Goal: Information Seeking & Learning: Learn about a topic

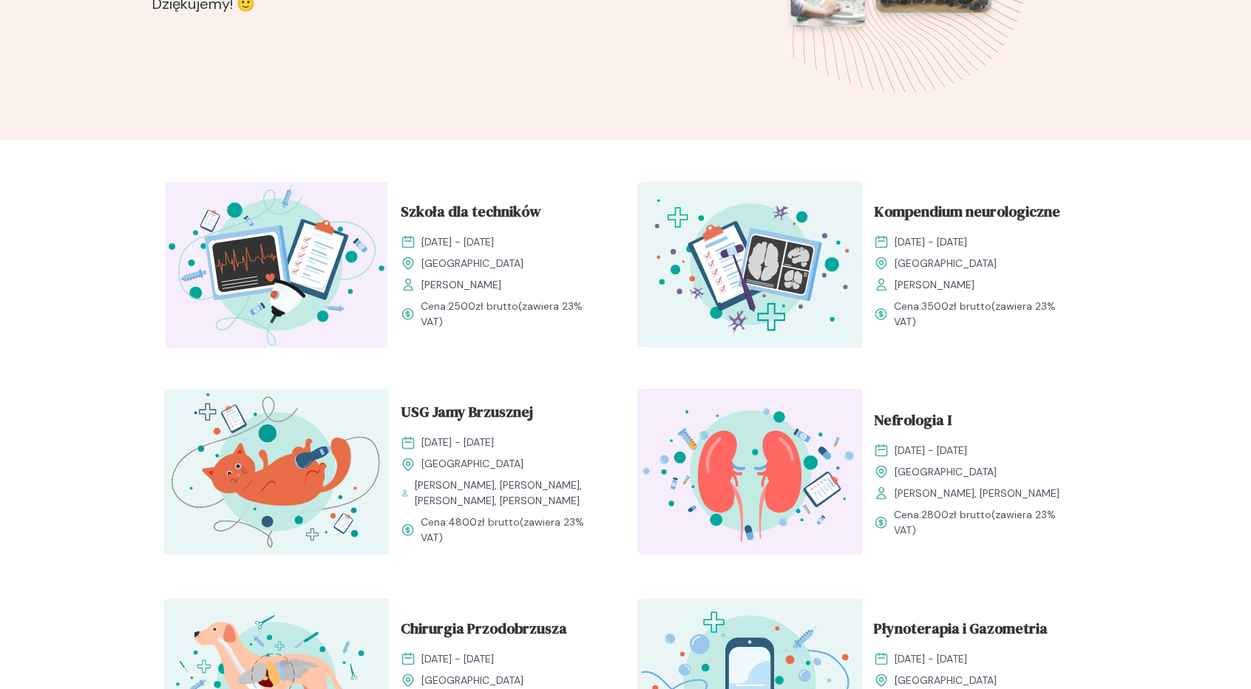
scroll to position [370, 0]
click at [459, 207] on span "Szkoła dla techników" at bounding box center [471, 215] width 140 height 28
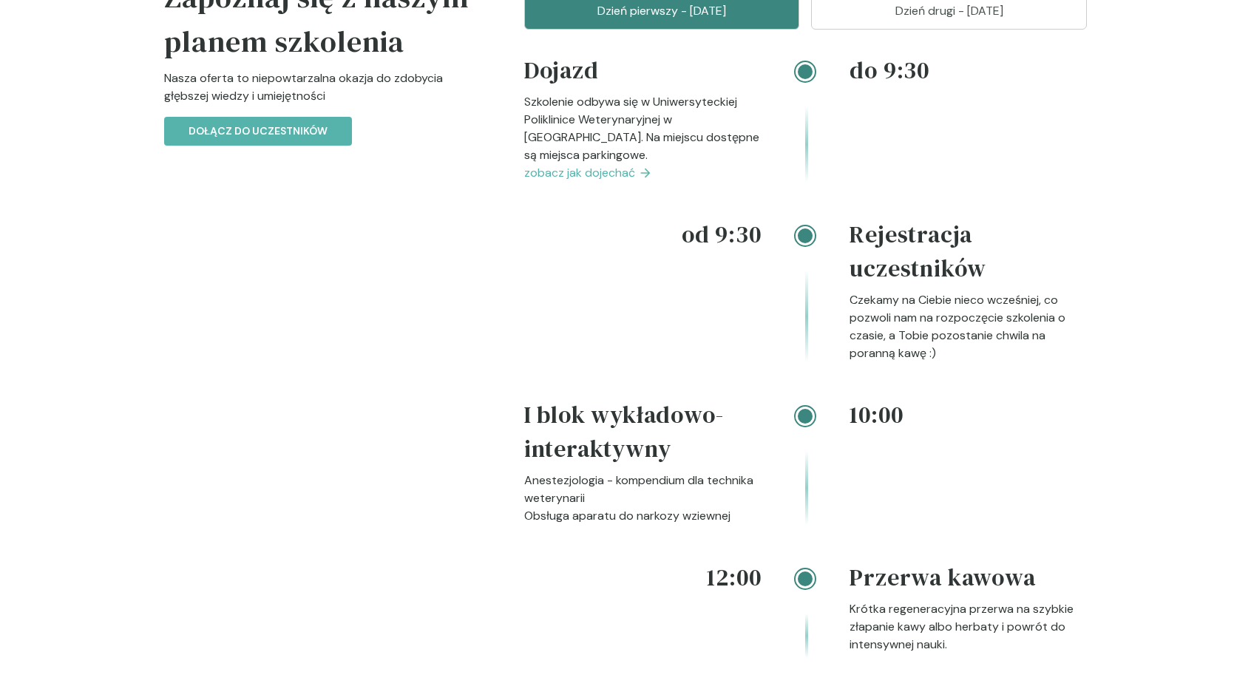
scroll to position [1553, 0]
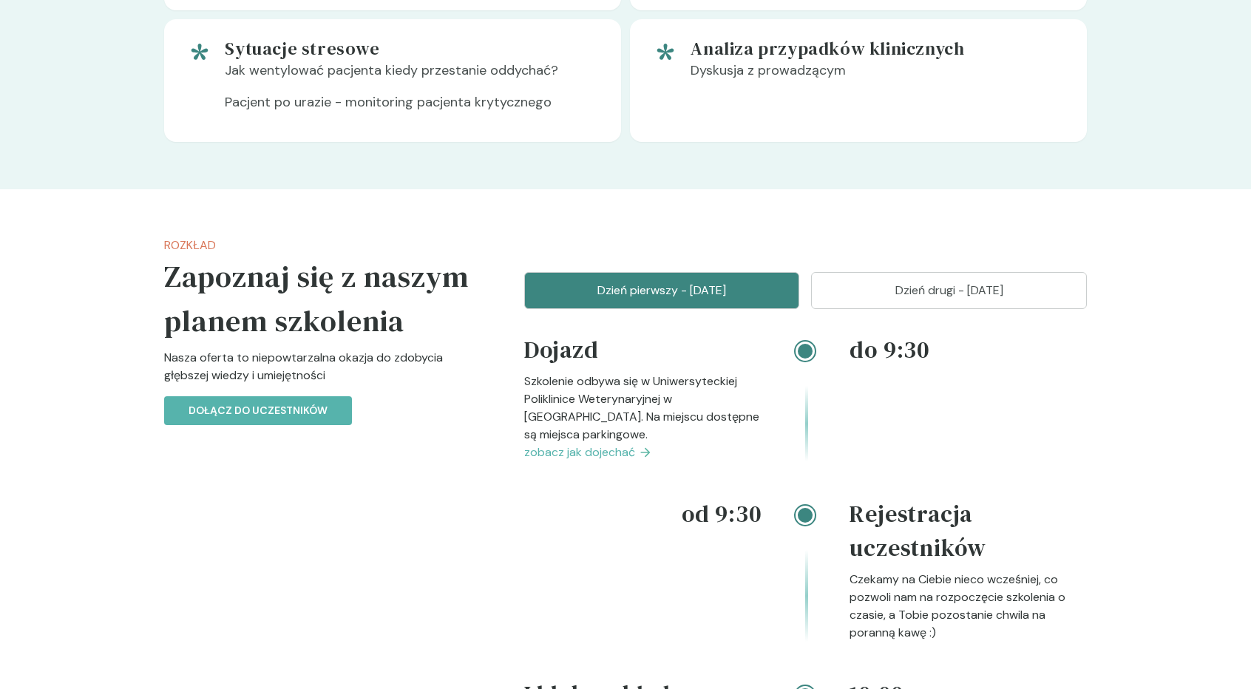
click at [881, 299] on p "Dzień drugi - [DATE]" at bounding box center [949, 291] width 239 height 18
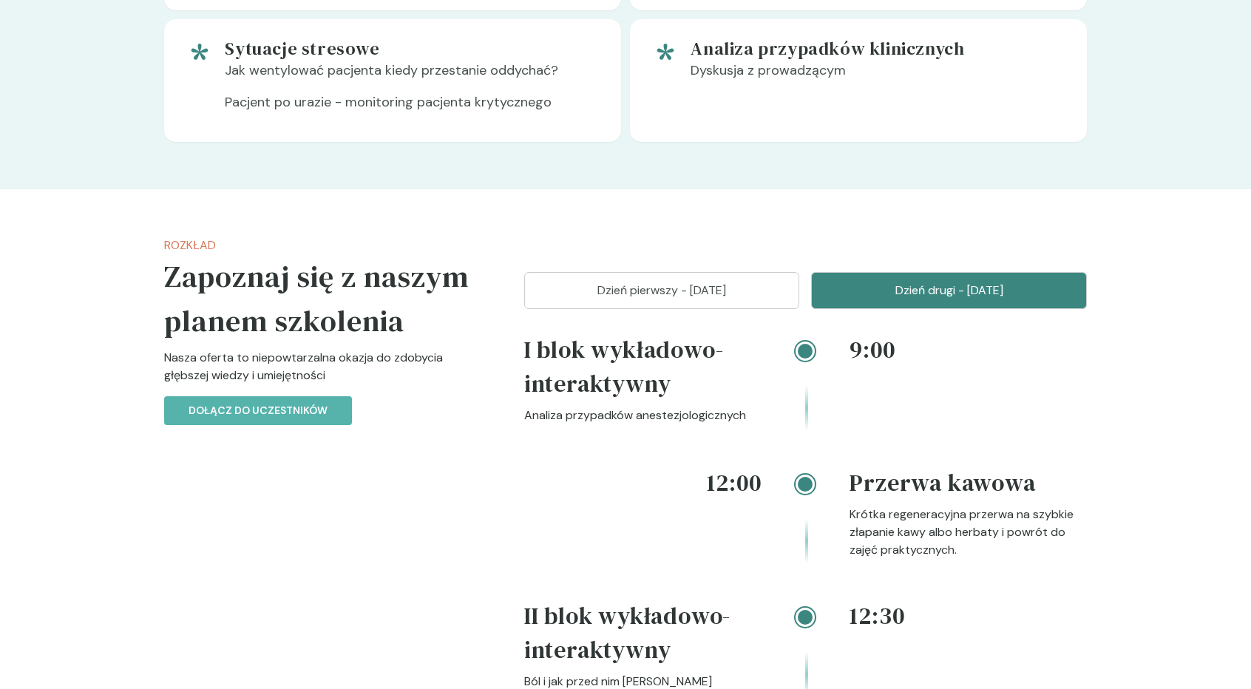
click at [739, 299] on p "Dzień pierwszy - [DATE]" at bounding box center [662, 291] width 239 height 18
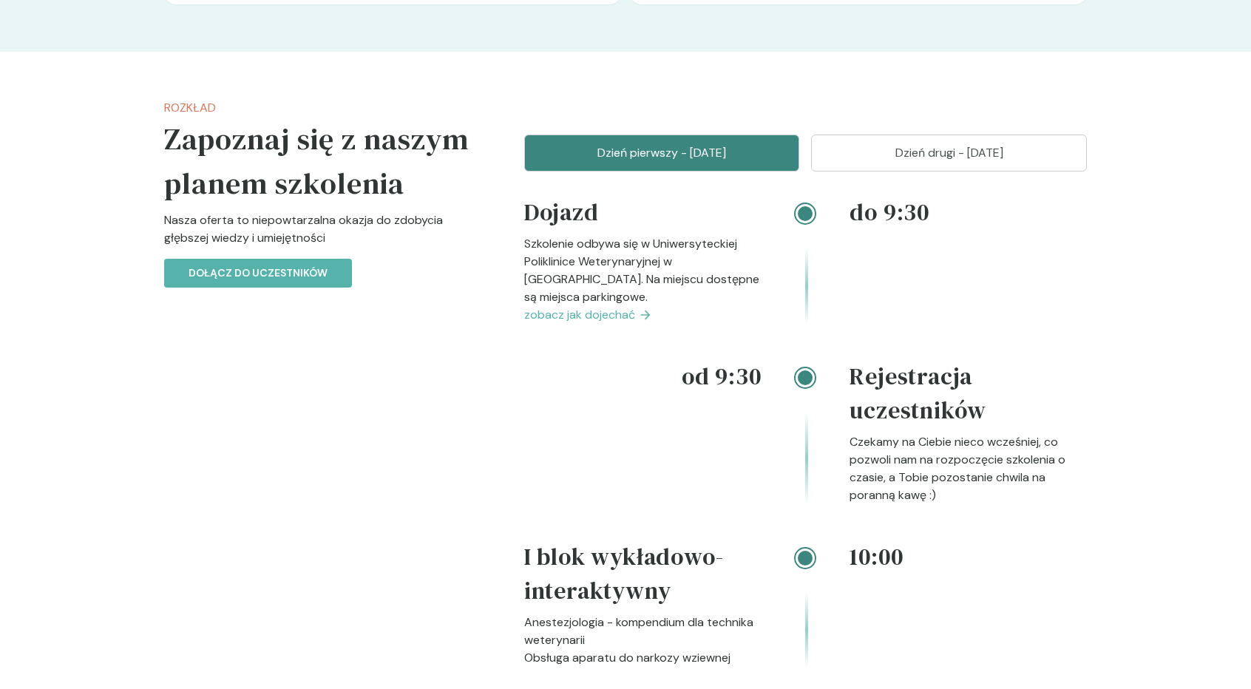
scroll to position [1701, 0]
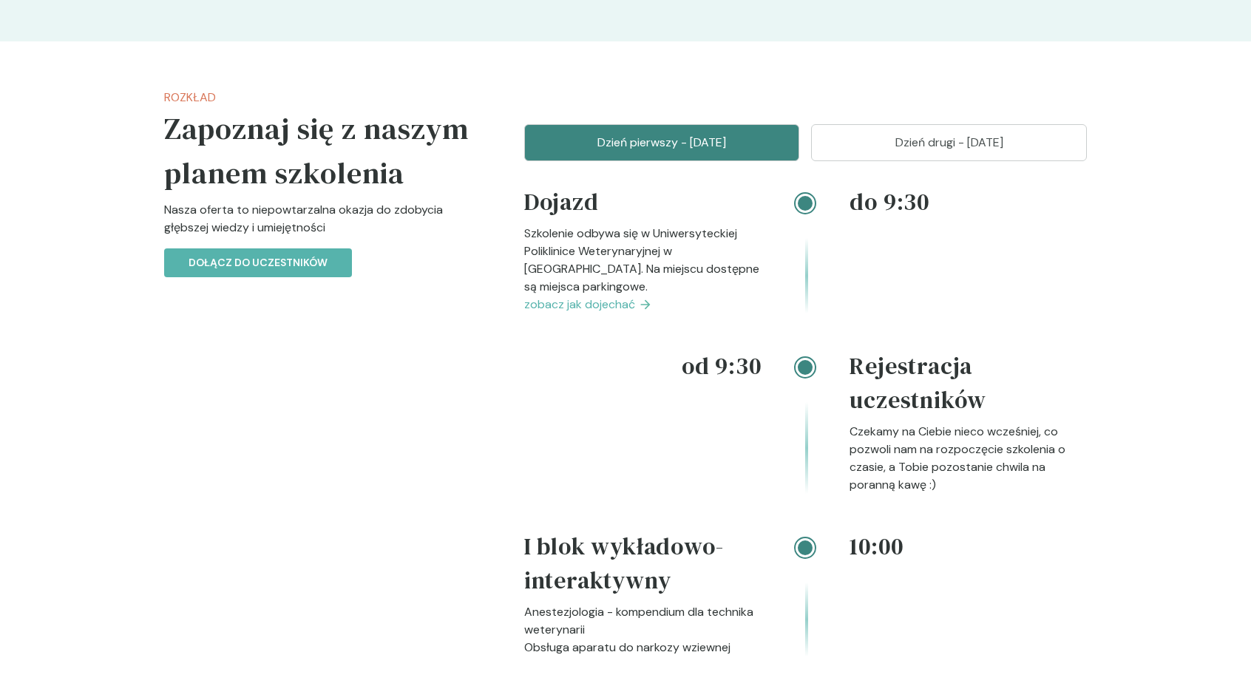
click at [869, 152] on p "Dzień drugi - [DATE]" at bounding box center [949, 143] width 239 height 18
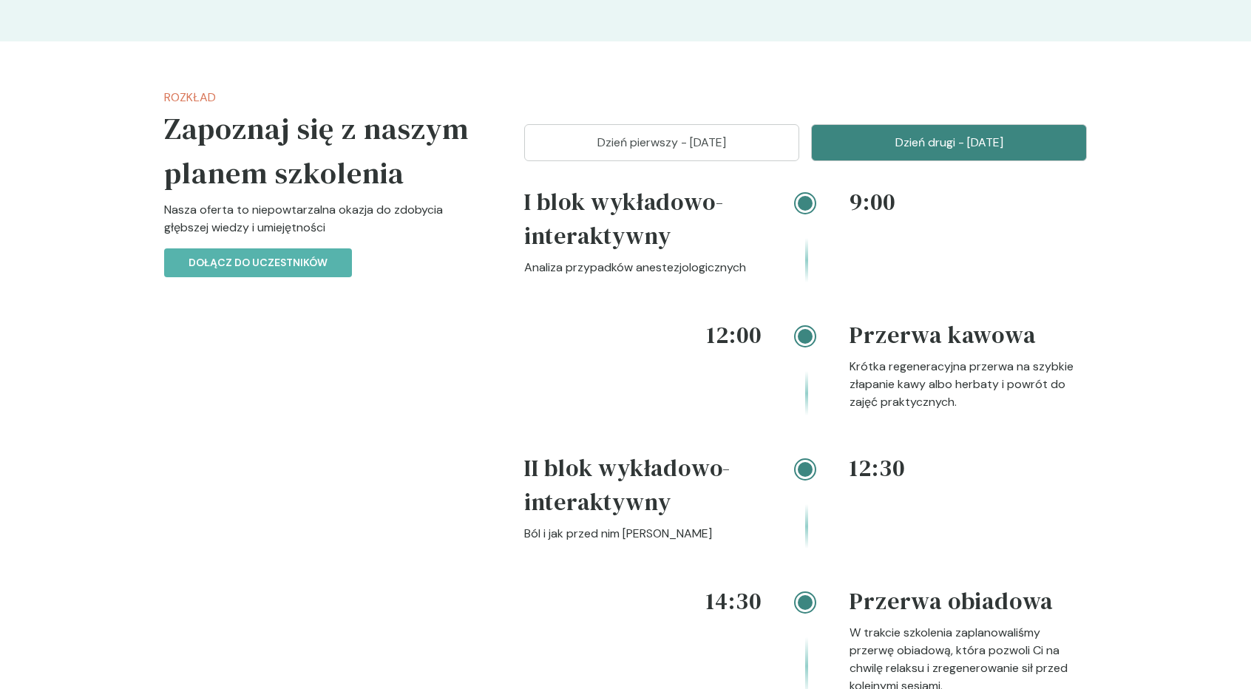
click at [727, 161] on button "Dzień pierwszy - [DATE]" at bounding box center [662, 142] width 276 height 37
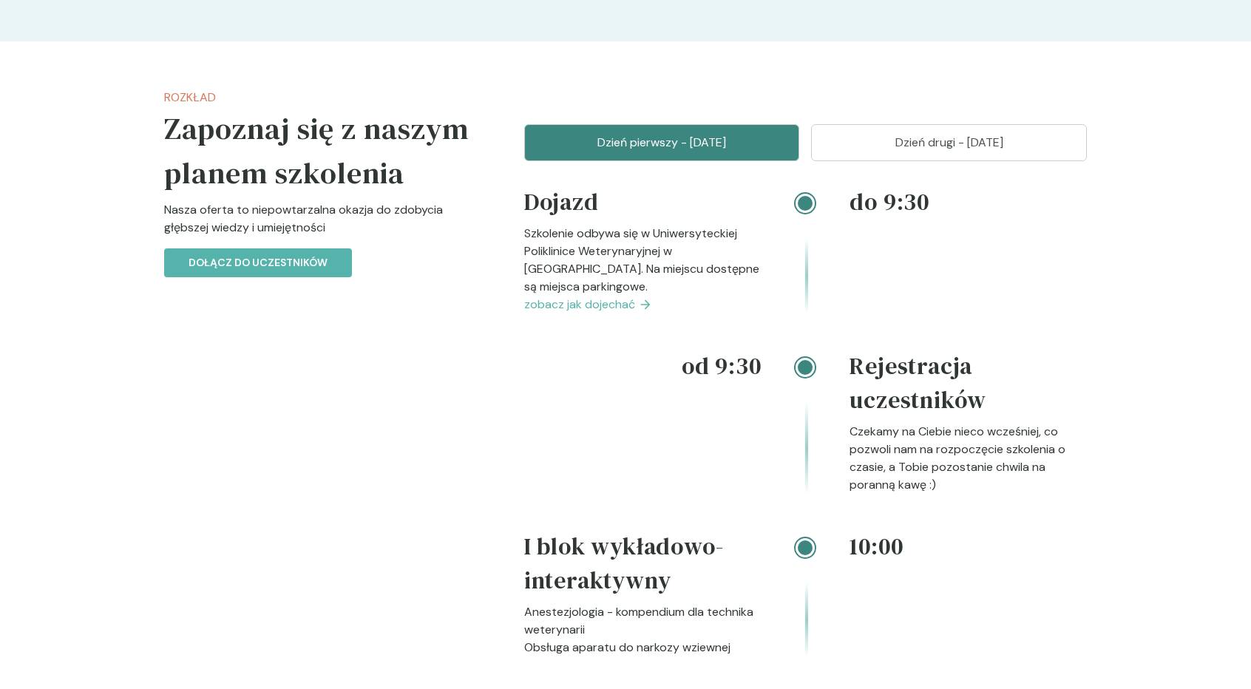
click at [913, 152] on p "Dzień drugi - [DATE]" at bounding box center [949, 143] width 239 height 18
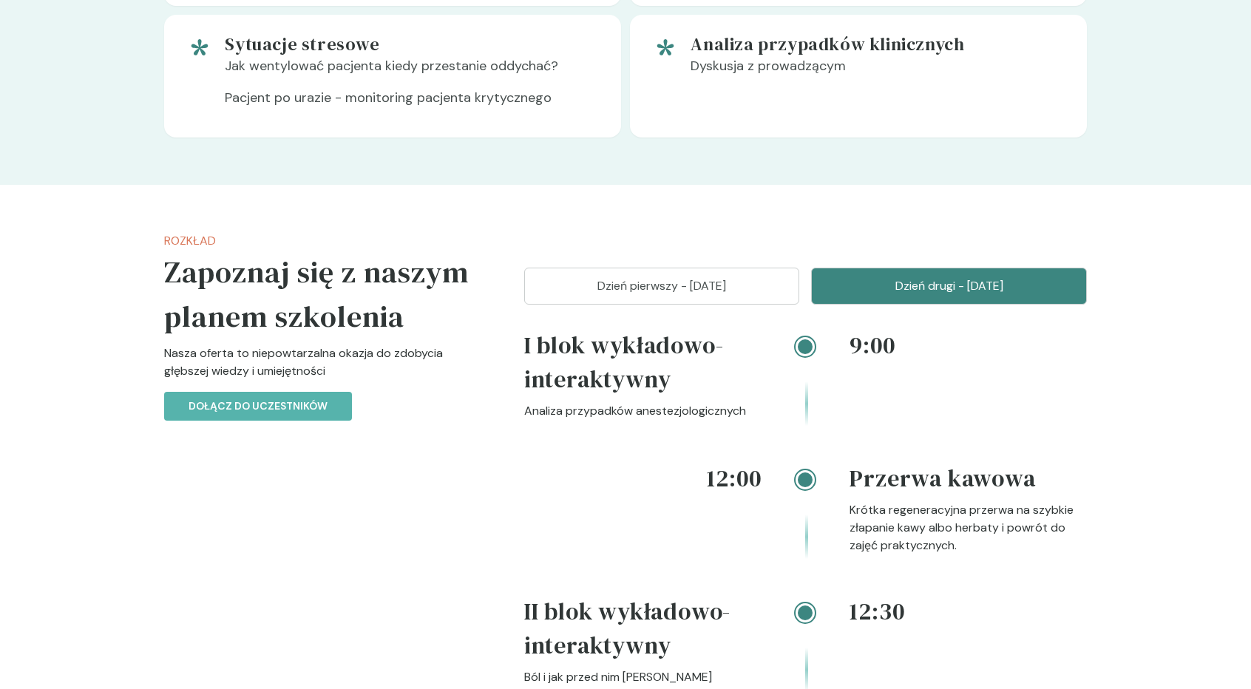
scroll to position [1553, 0]
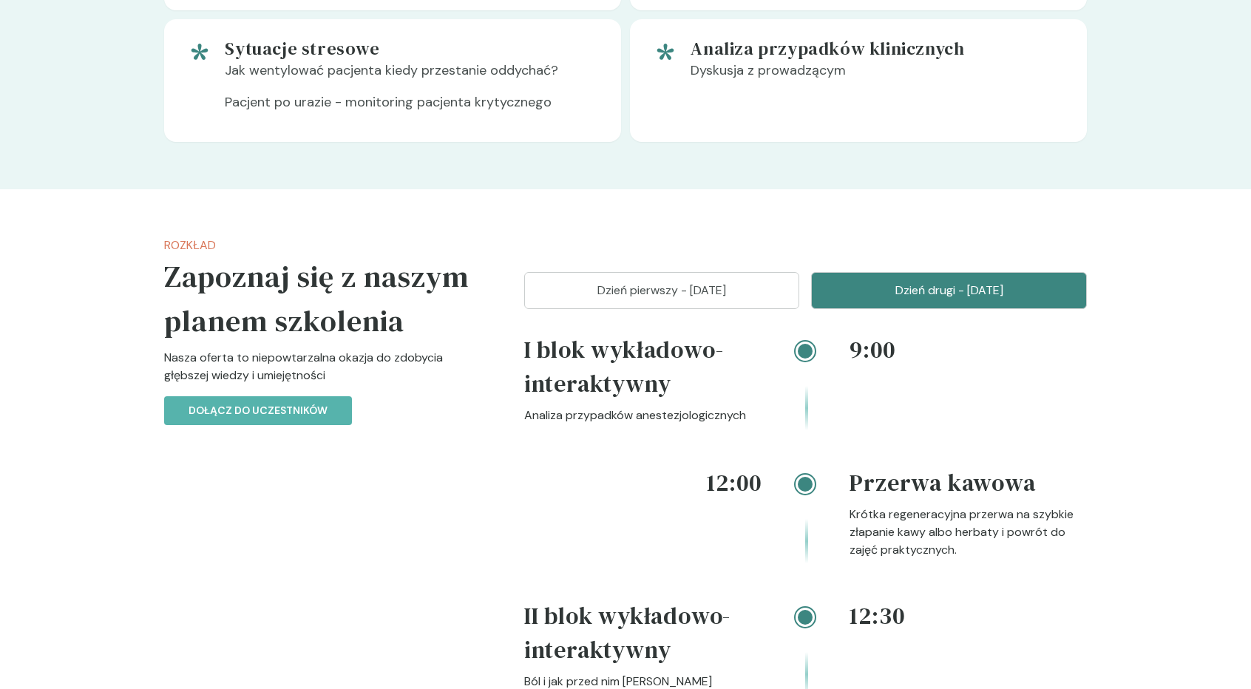
click at [661, 299] on p "Dzień pierwszy - [DATE]" at bounding box center [662, 291] width 239 height 18
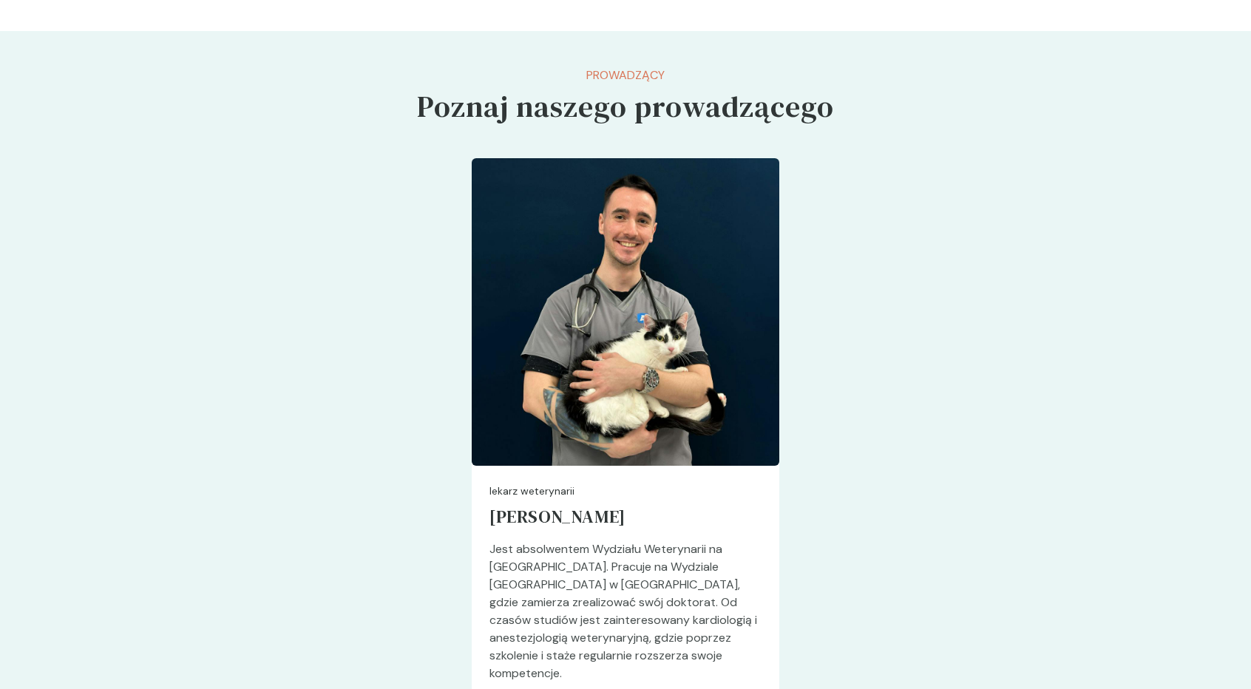
scroll to position [3959, 0]
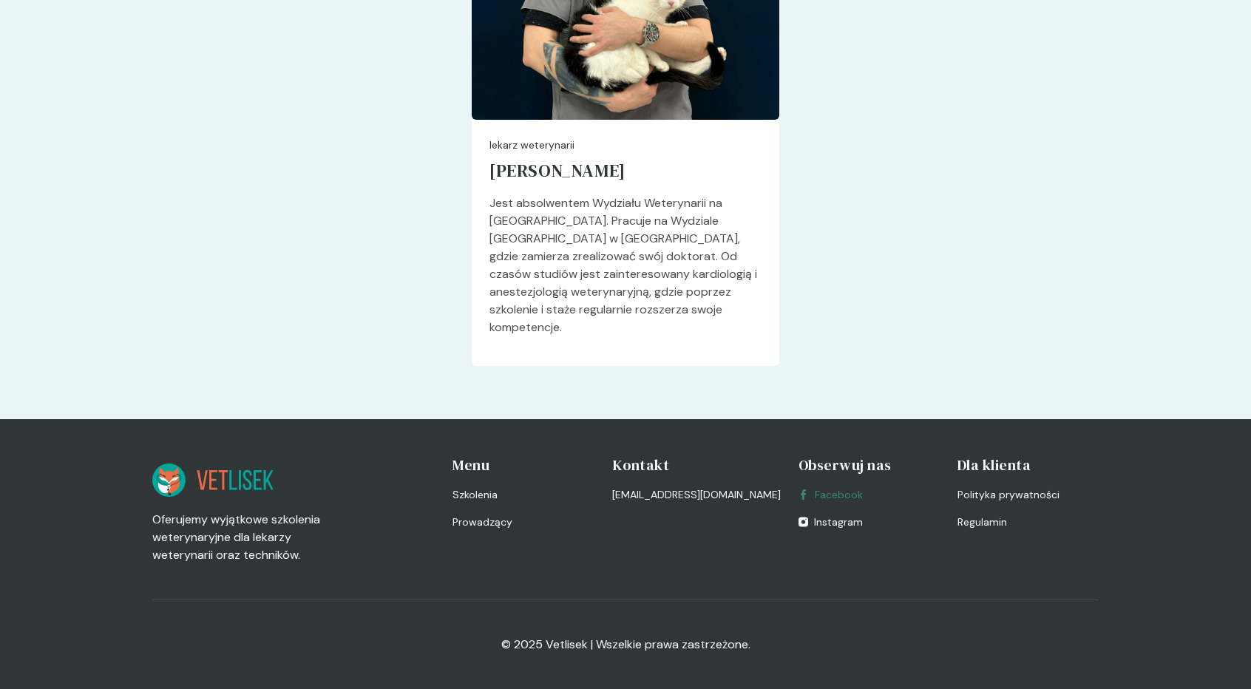
click at [819, 490] on link "Facebook" at bounding box center [831, 495] width 64 height 16
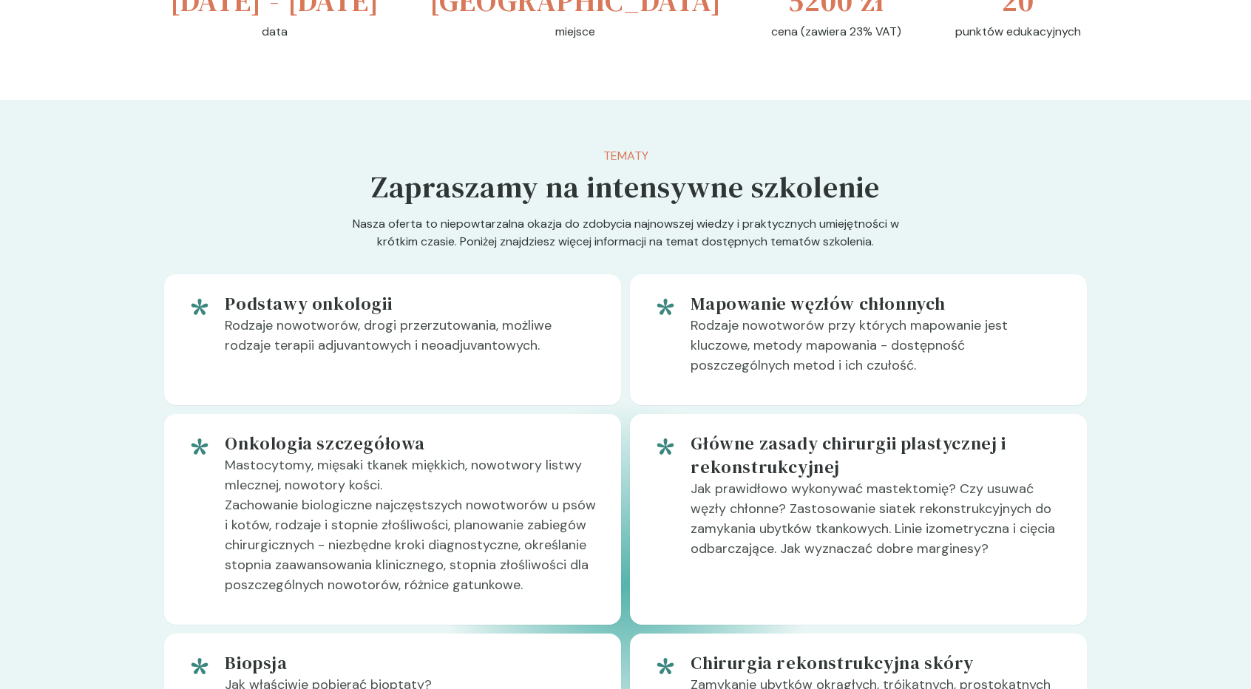
scroll to position [665, 0]
drag, startPoint x: 631, startPoint y: 231, endPoint x: 764, endPoint y: 255, distance: 135.2
click at [763, 214] on div "Tematy Zapraszamy na intensywne szkolenie" at bounding box center [625, 180] width 509 height 68
click at [764, 214] on div "Tematy Zapraszamy na intensywne szkolenie" at bounding box center [625, 180] width 509 height 68
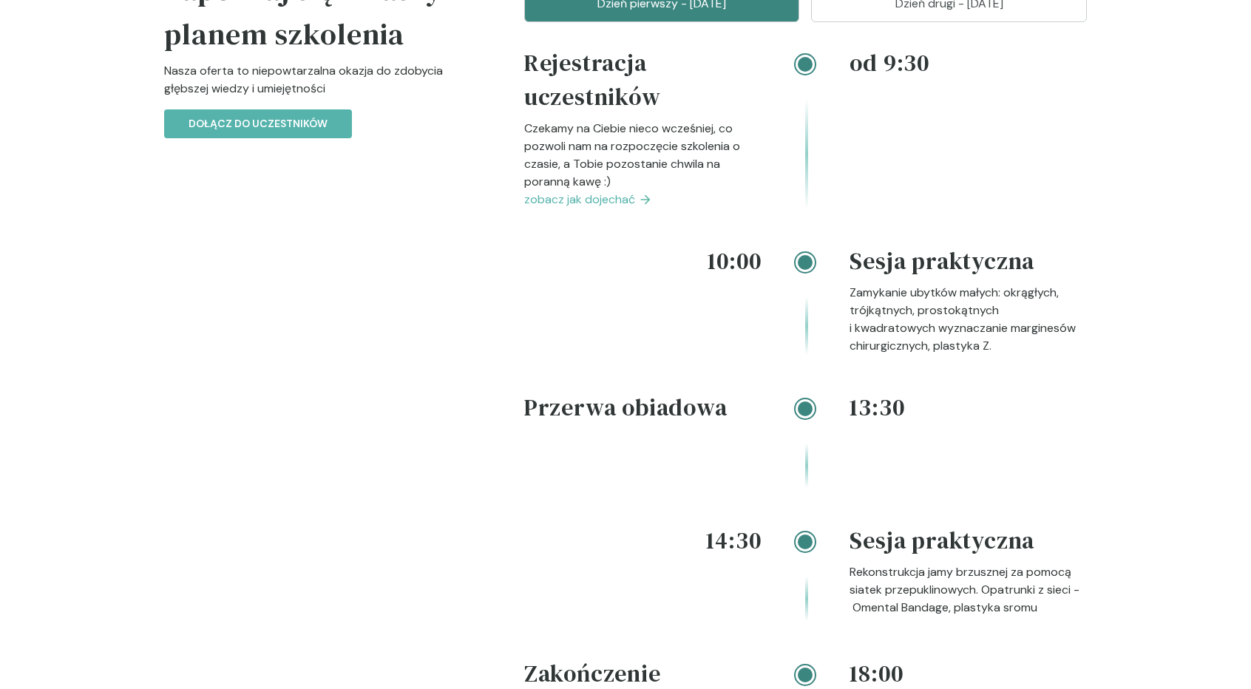
scroll to position [1701, 0]
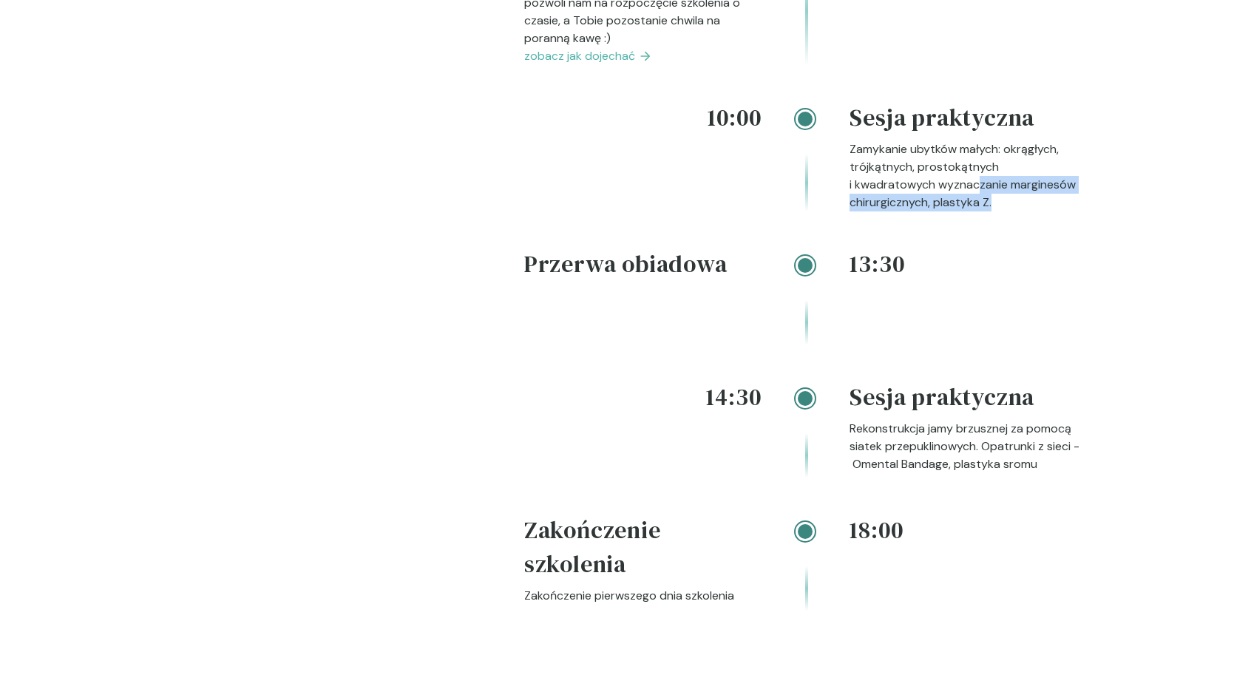
drag, startPoint x: 892, startPoint y: 223, endPoint x: 951, endPoint y: 282, distance: 83.1
click at [950, 247] on div "10:00 Sesja praktyczna Zamykanie ubytków małych: okrągłych, trójkątnych, prosto…" at bounding box center [805, 174] width 563 height 146
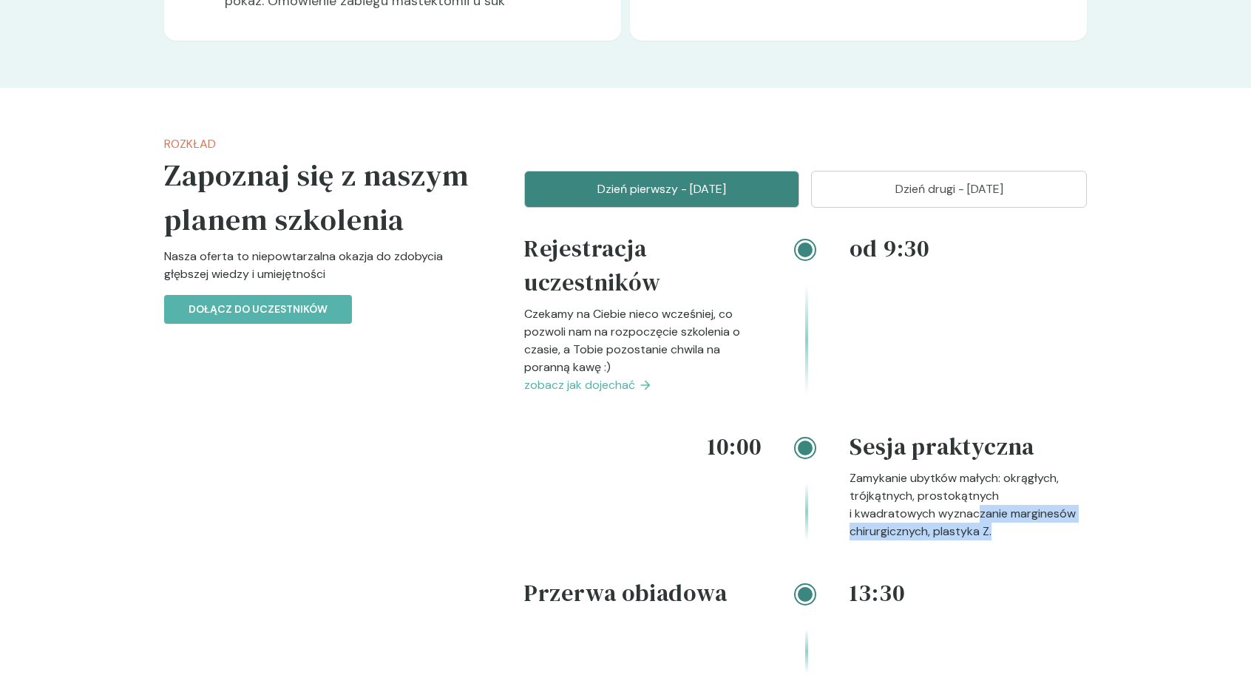
scroll to position [1479, 0]
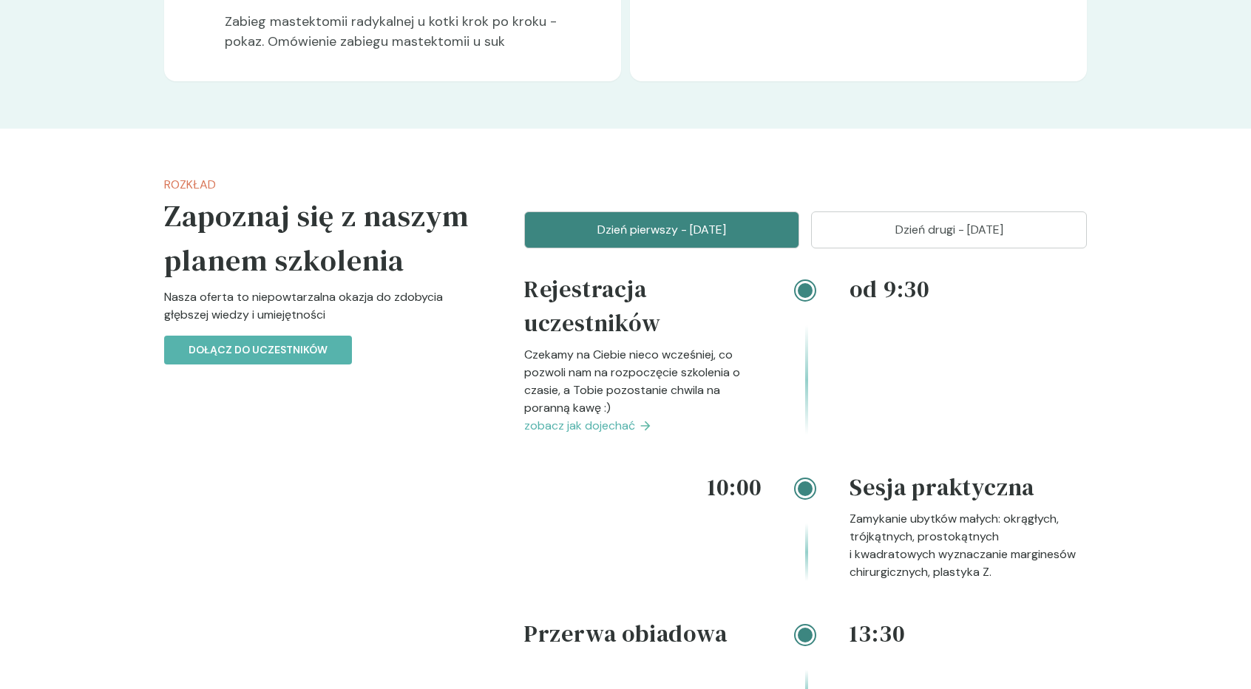
click at [949, 255] on div "Rozkład Zapoznaj się z naszym planem szkolenia Nasza oferta to niepowtarzalna o…" at bounding box center [625, 620] width 946 height 982
click at [949, 248] on button "Dzień drugi - 01 luty" at bounding box center [949, 229] width 276 height 37
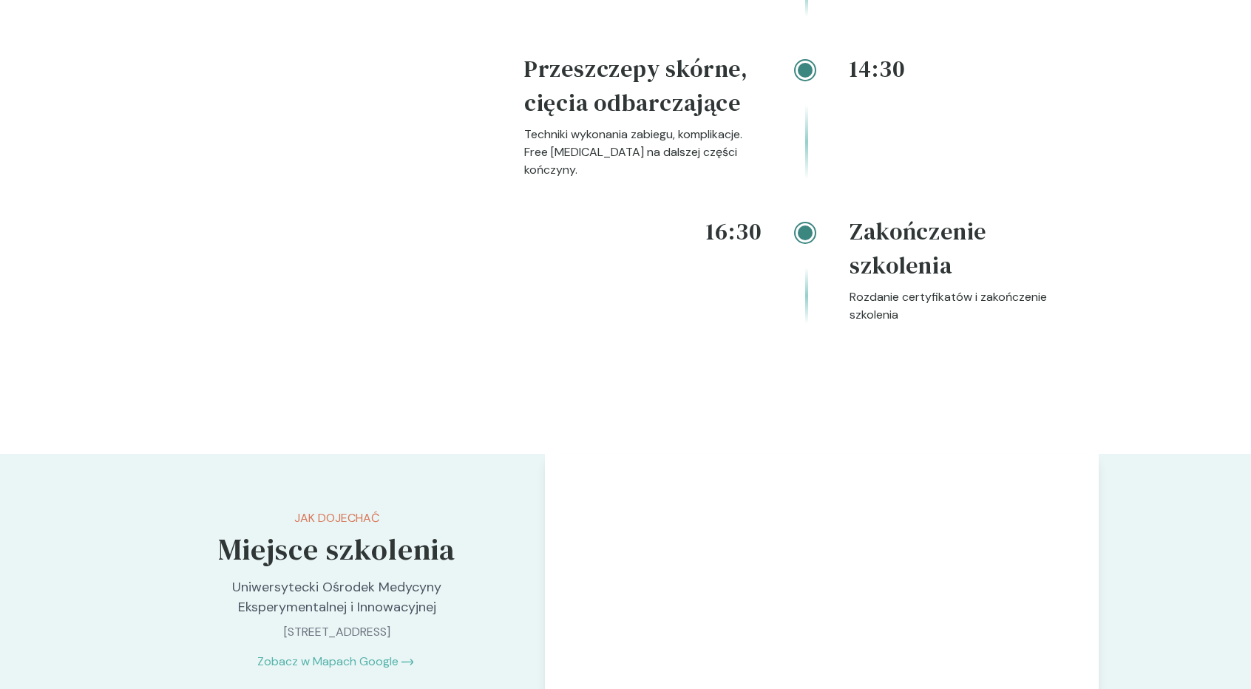
scroll to position [1553, 0]
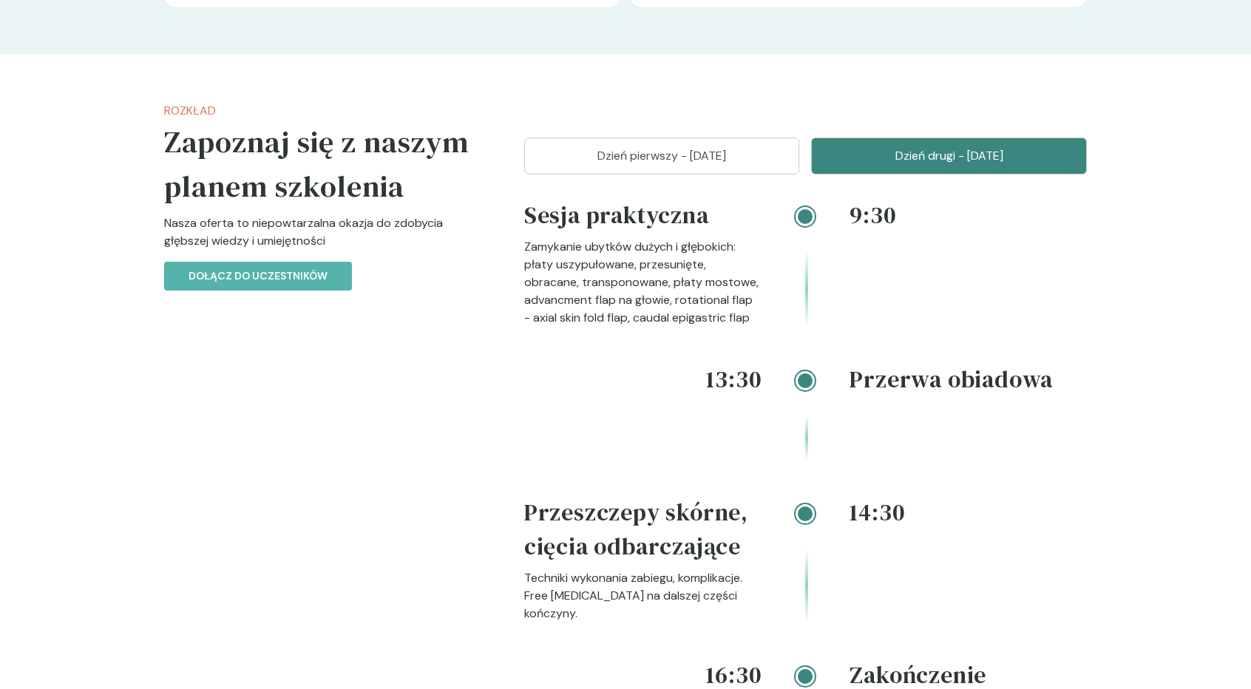
click at [598, 165] on p "Dzień pierwszy - 31 styczeń" at bounding box center [662, 156] width 239 height 18
